Goal: Task Accomplishment & Management: Manage account settings

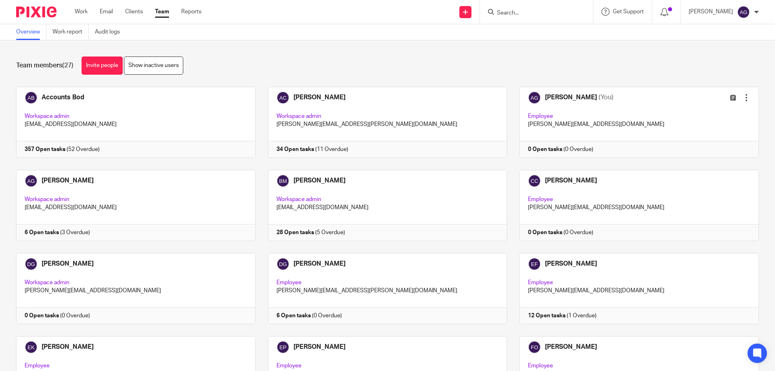
click at [524, 16] on input "Search" at bounding box center [532, 13] width 73 height 7
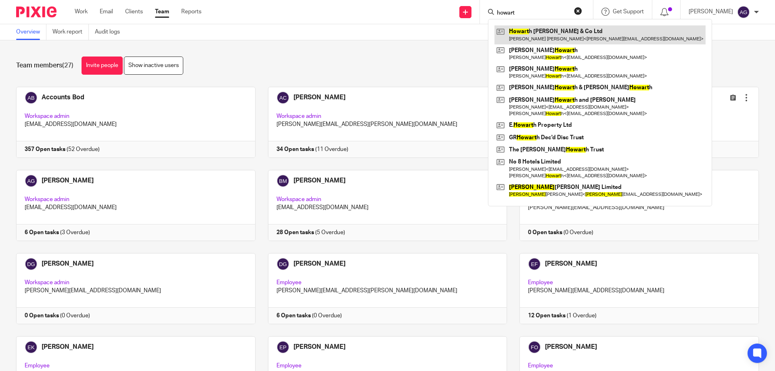
type input "howart"
click at [535, 32] on link at bounding box center [599, 34] width 211 height 19
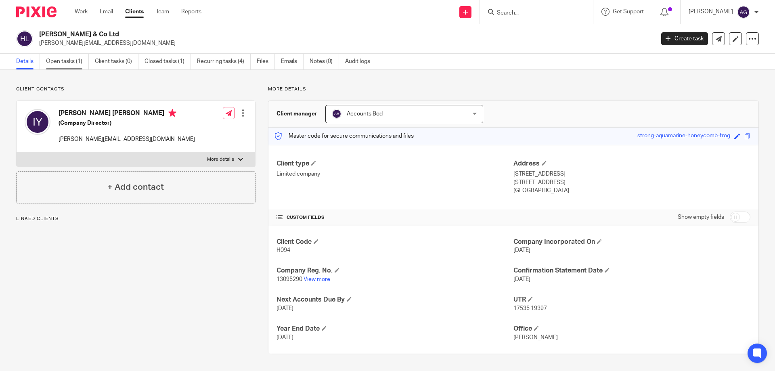
click at [73, 61] on link "Open tasks (1)" at bounding box center [67, 62] width 43 height 16
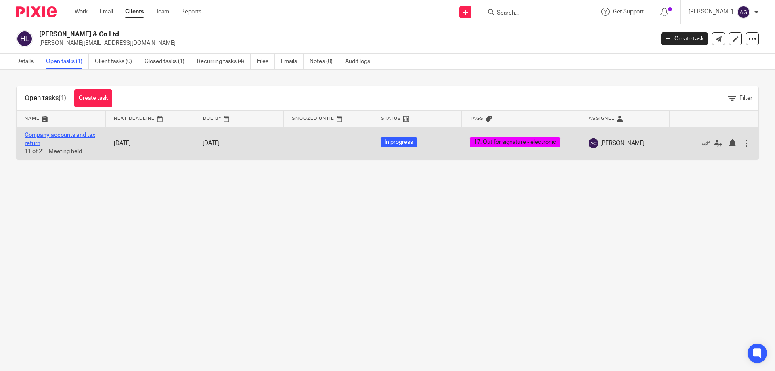
click at [58, 138] on link "Company accounts and tax return" at bounding box center [60, 139] width 71 height 14
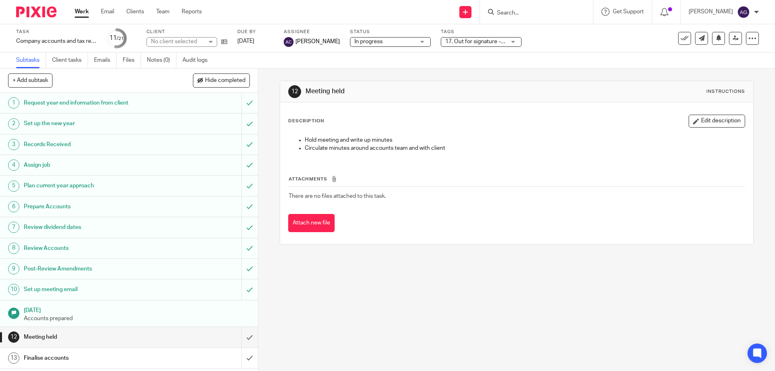
click at [490, 41] on span "17. Out for signature - electronic" at bounding box center [486, 42] width 82 height 6
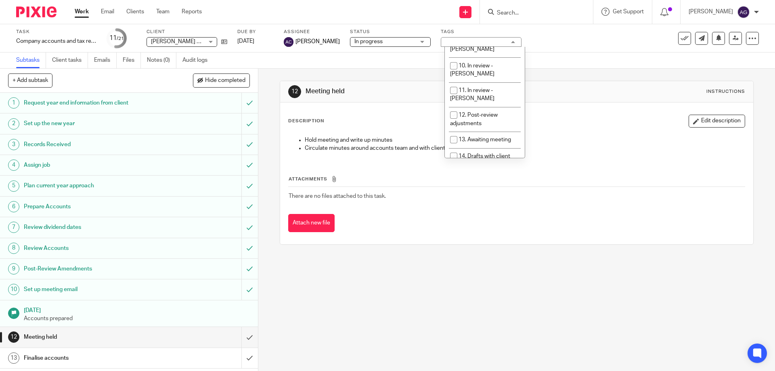
scroll to position [242, 0]
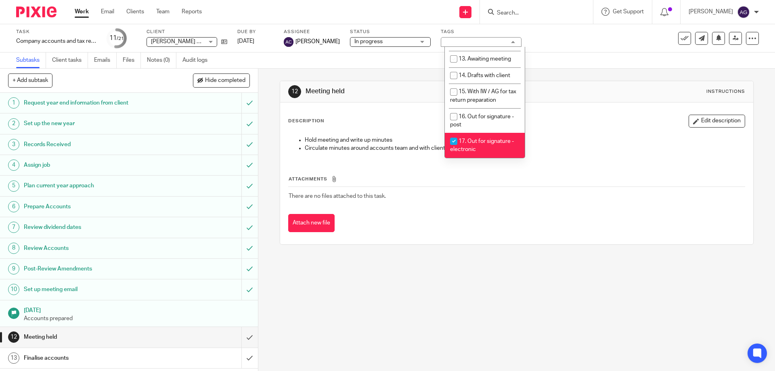
click at [472, 138] on span "17. Out for signature - electronic" at bounding box center [482, 145] width 64 height 14
checkbox input "false"
click at [474, 158] on li "18. Signed documents received" at bounding box center [485, 170] width 80 height 25
checkbox input "true"
click at [599, 91] on div "12 Meeting held Instructions" at bounding box center [516, 91] width 457 height 13
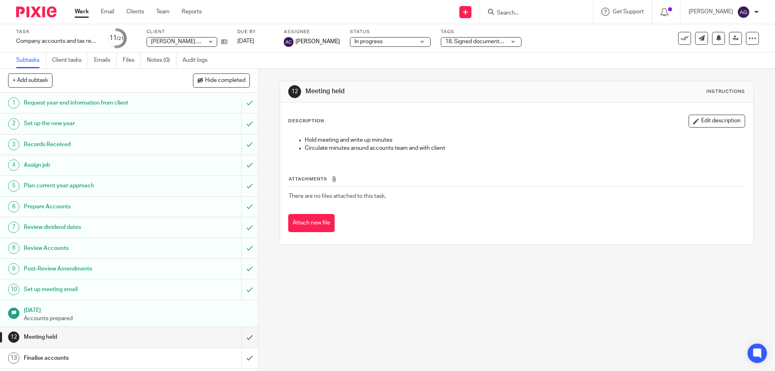
click at [558, 13] on input "Search" at bounding box center [532, 13] width 73 height 7
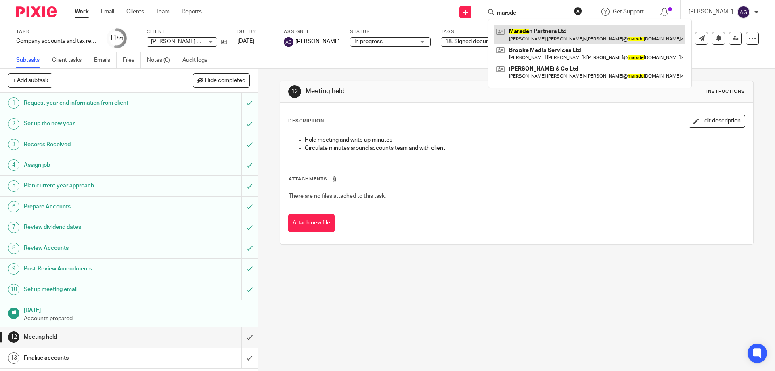
type input "marsde"
click at [542, 30] on link at bounding box center [589, 34] width 191 height 19
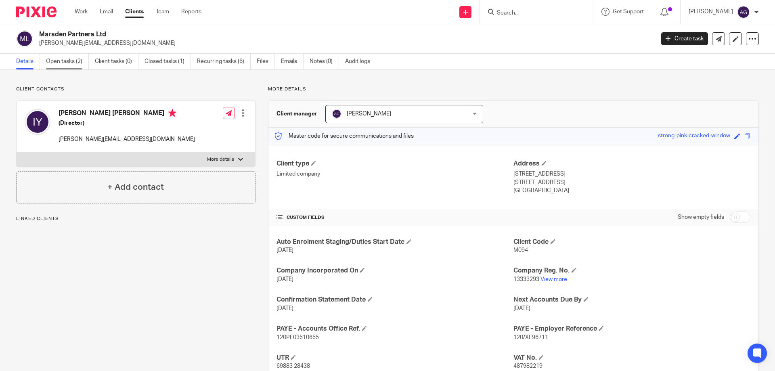
click at [59, 64] on link "Open tasks (2)" at bounding box center [67, 62] width 43 height 16
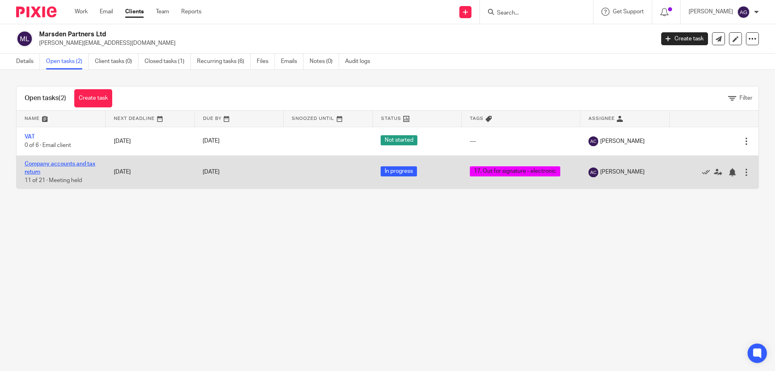
click at [41, 165] on link "Company accounts and tax return" at bounding box center [60, 168] width 71 height 14
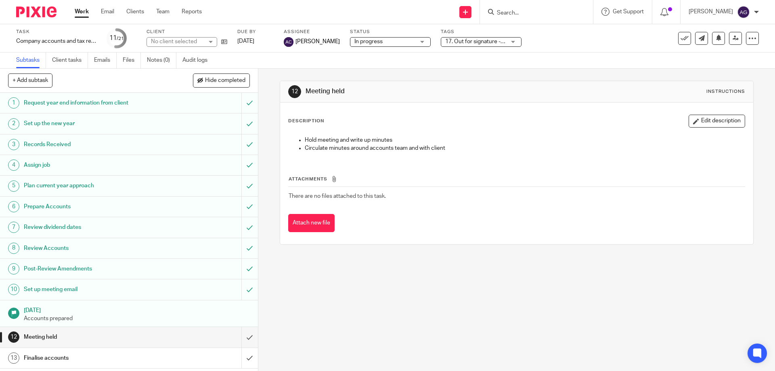
click at [480, 40] on span "17. Out for signature - electronic" at bounding box center [486, 42] width 82 height 6
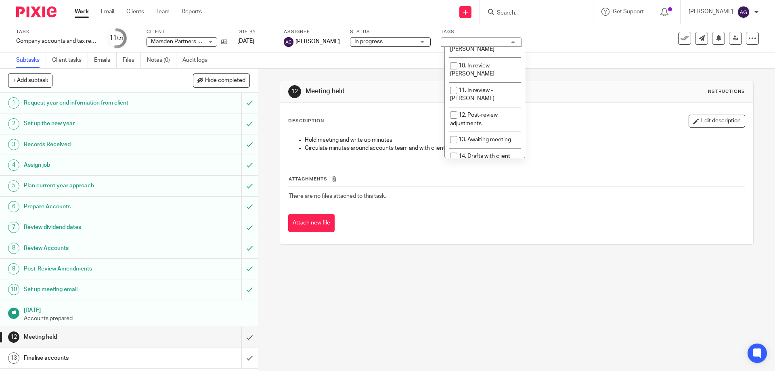
scroll to position [242, 0]
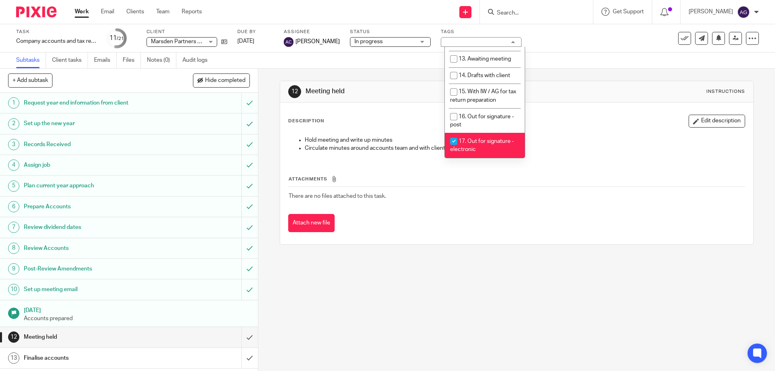
click at [469, 138] on span "17. Out for signature - electronic" at bounding box center [482, 145] width 64 height 14
checkbox input "false"
click at [475, 158] on li "18. Signed documents received" at bounding box center [485, 170] width 80 height 25
checkbox input "true"
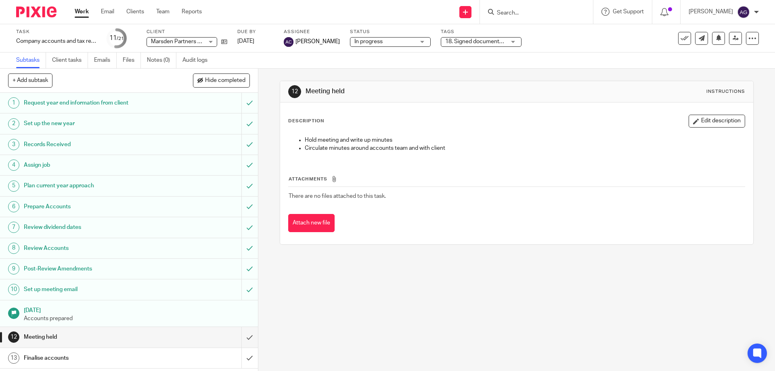
click at [592, 81] on div "12 Meeting held Instructions" at bounding box center [516, 91] width 473 height 21
